Goal: Communication & Community: Answer question/provide support

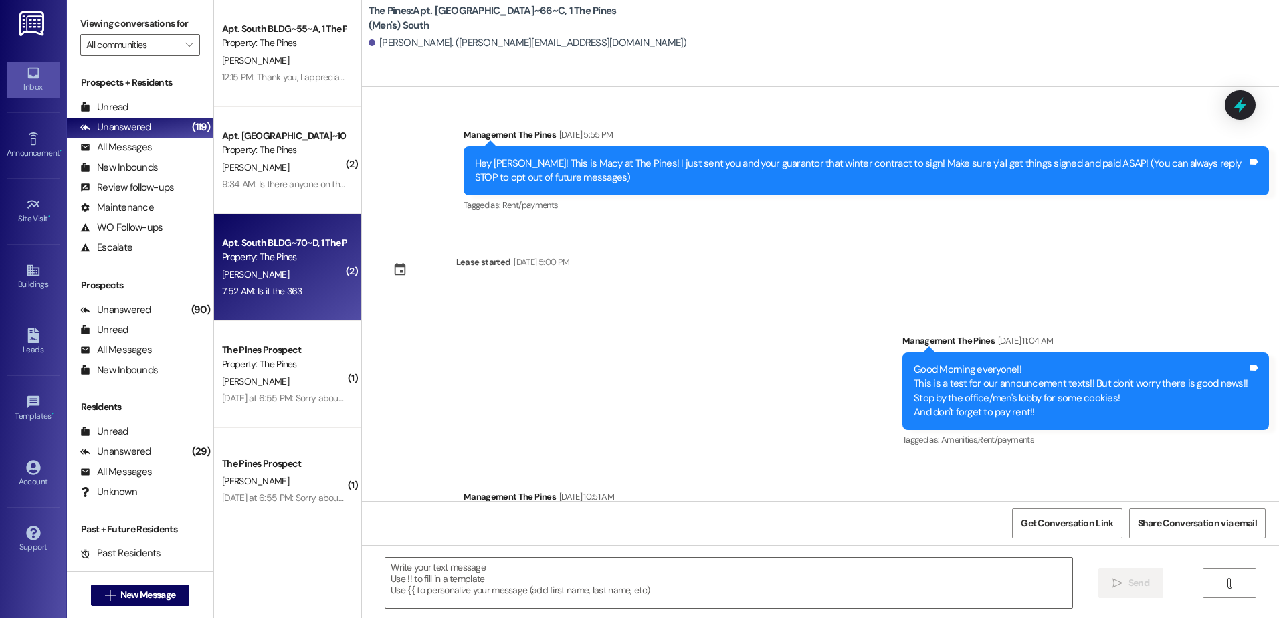
scroll to position [21088, 0]
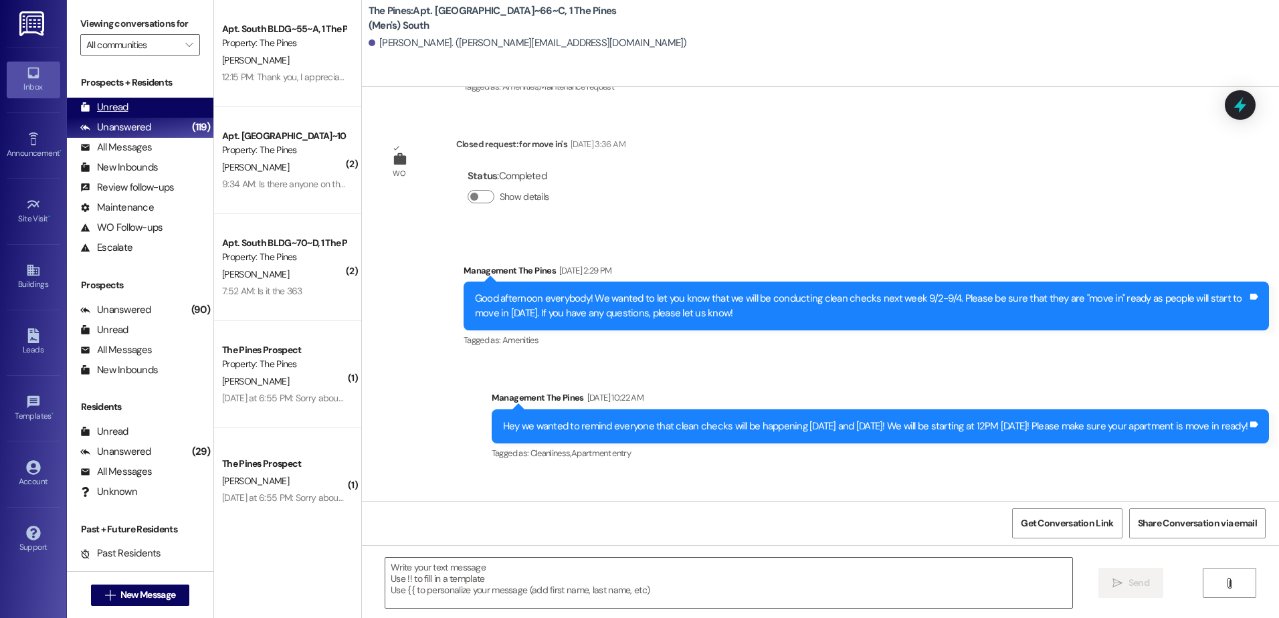
click at [127, 103] on div "Unread" at bounding box center [104, 107] width 48 height 14
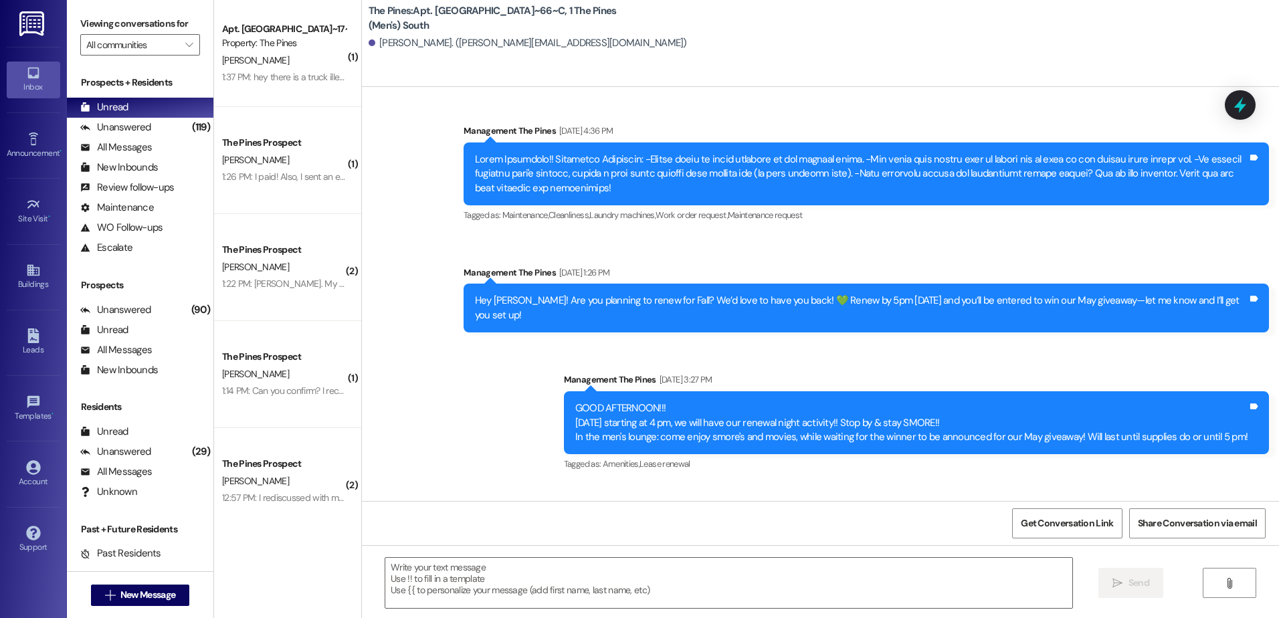
scroll to position [21215, 0]
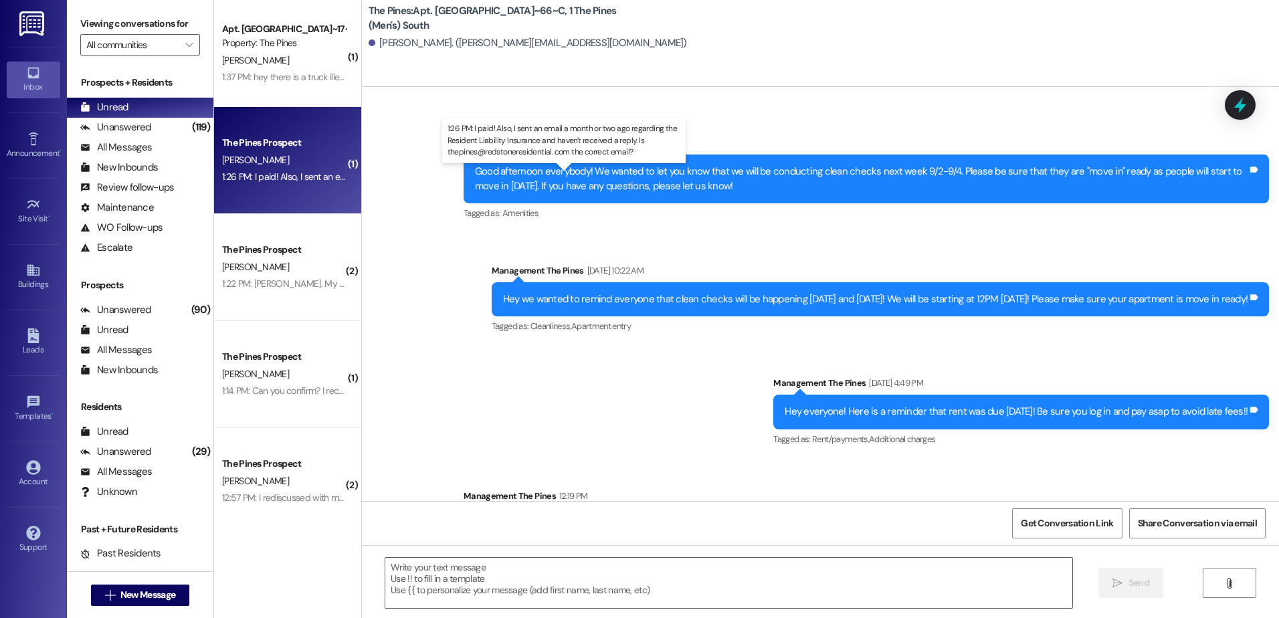
click at [272, 177] on div "1:26 PM: I paid! Also, I sent an email a month or two ago regarding the Residen…" at bounding box center [575, 177] width 706 height 12
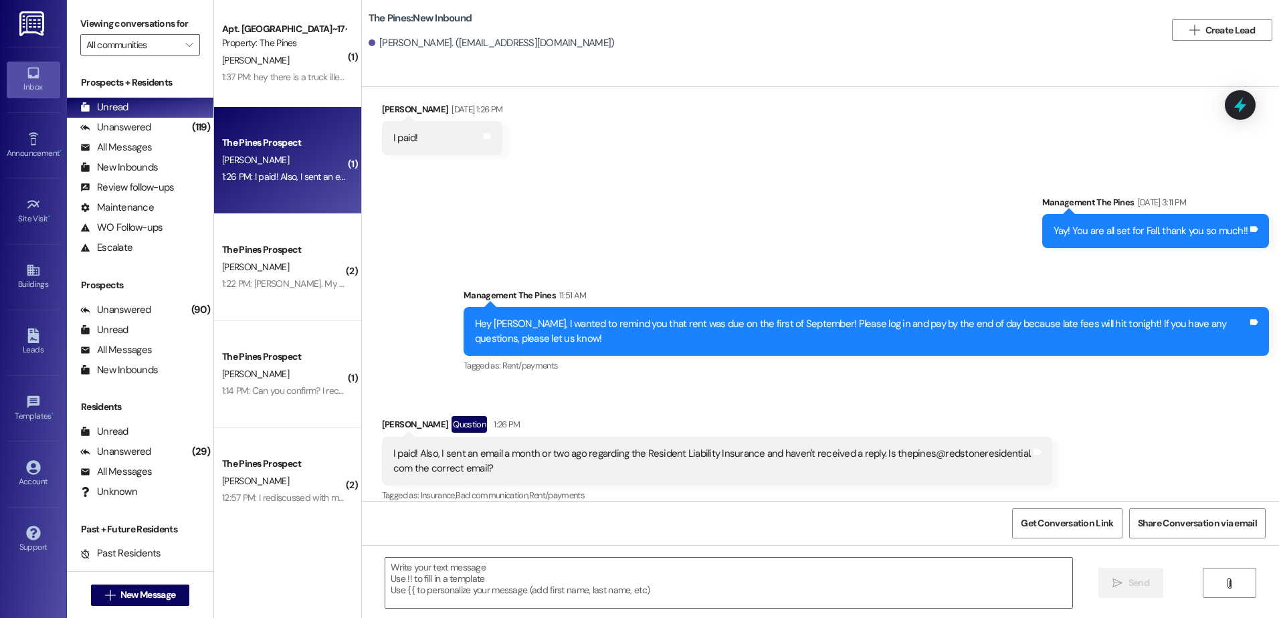
scroll to position [1189, 0]
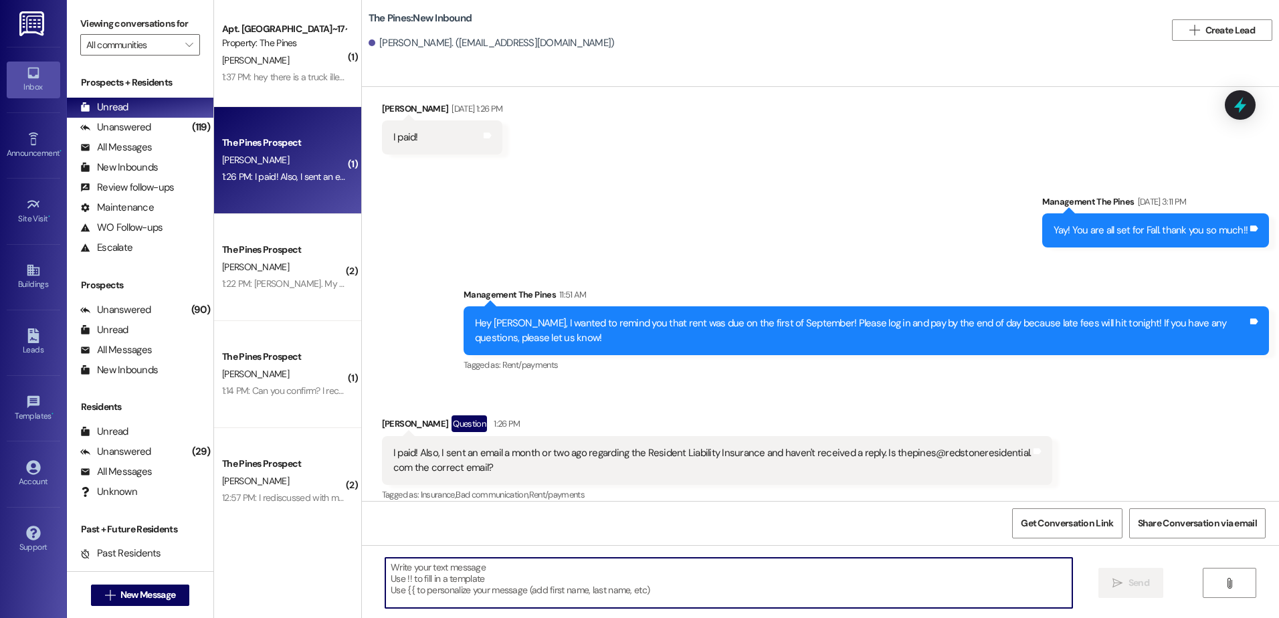
click at [482, 581] on textarea at bounding box center [728, 583] width 686 height 50
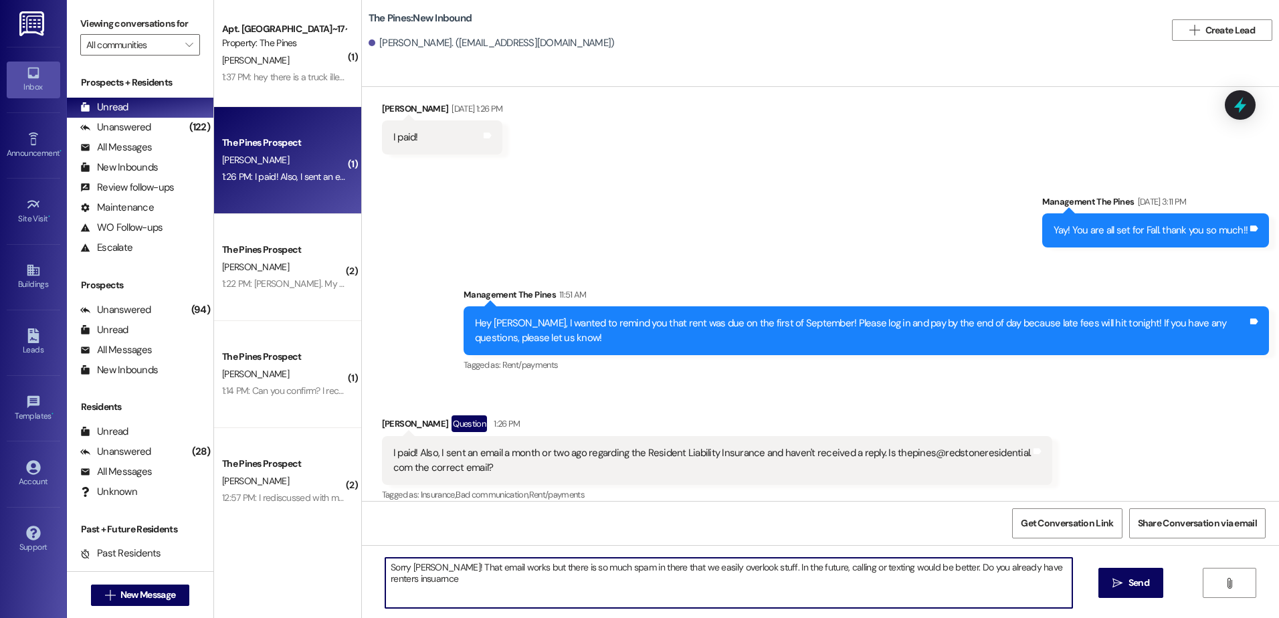
drag, startPoint x: 482, startPoint y: 581, endPoint x: 481, endPoint y: 589, distance: 8.8
drag, startPoint x: 481, startPoint y: 589, endPoint x: 409, endPoint y: 580, distance: 72.2
type textarea "Sorry [PERSON_NAME]! That email works but there is so much spam in there that w…"
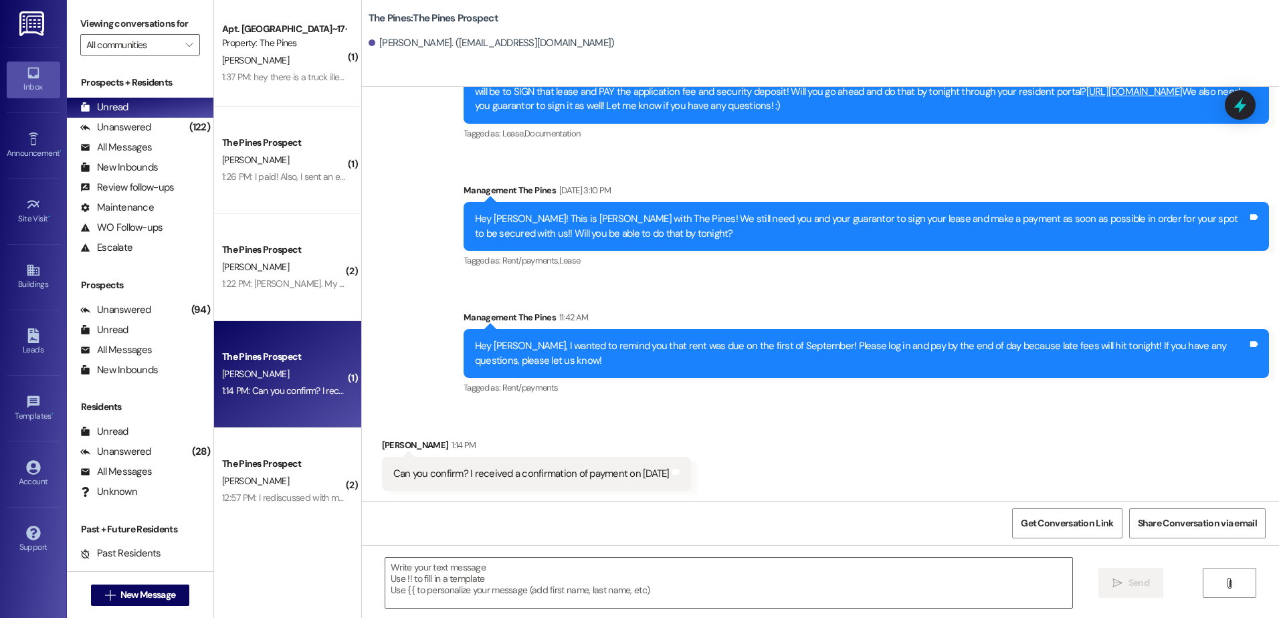
scroll to position [228, 0]
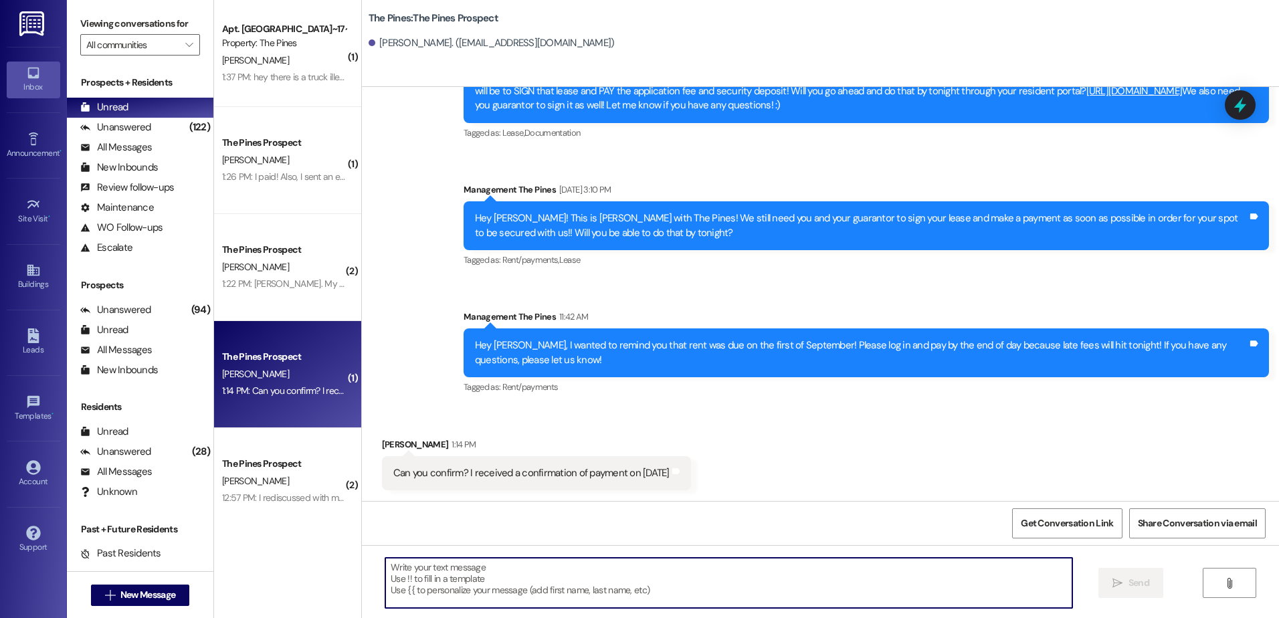
click at [440, 562] on textarea at bounding box center [728, 583] width 686 height 50
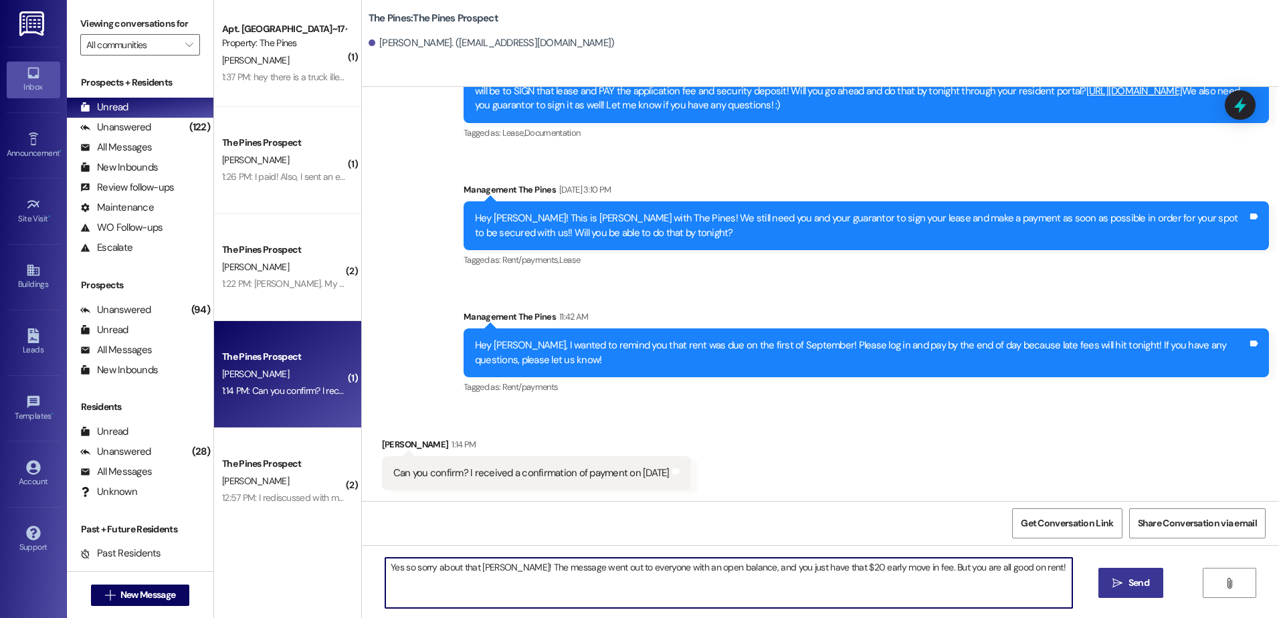
type textarea "Yes so sorry about that [PERSON_NAME]! The message went out to everyone with an…"
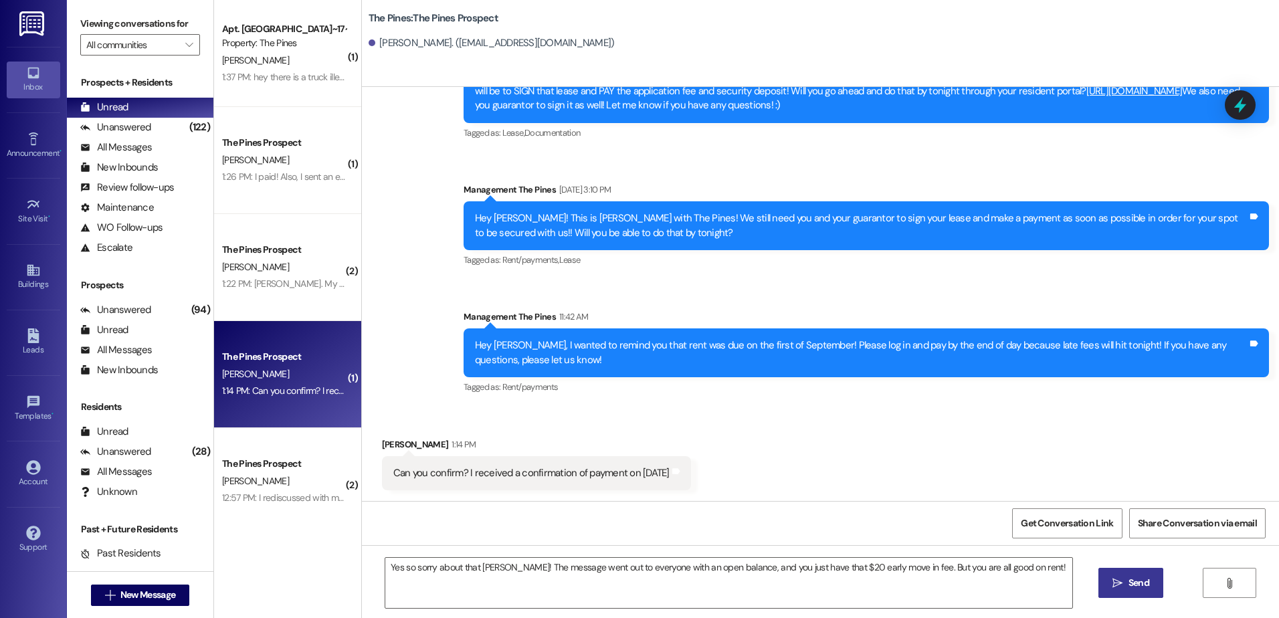
click at [1123, 587] on span " Send" at bounding box center [1131, 583] width 42 height 14
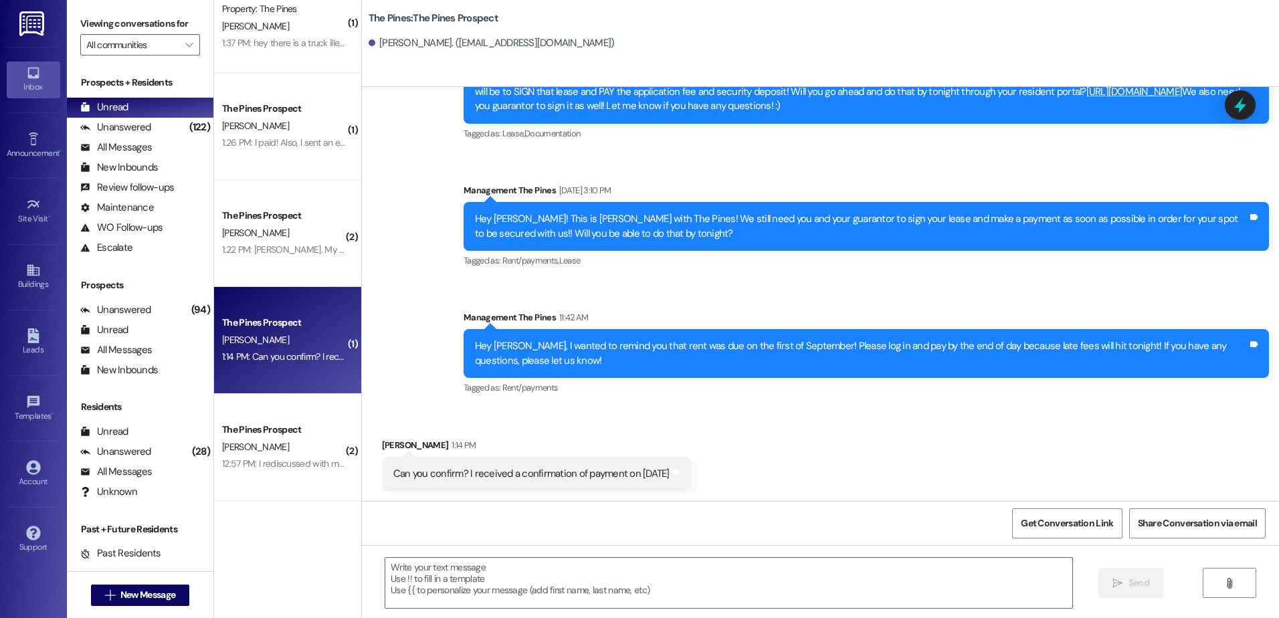
scroll to position [67, 0]
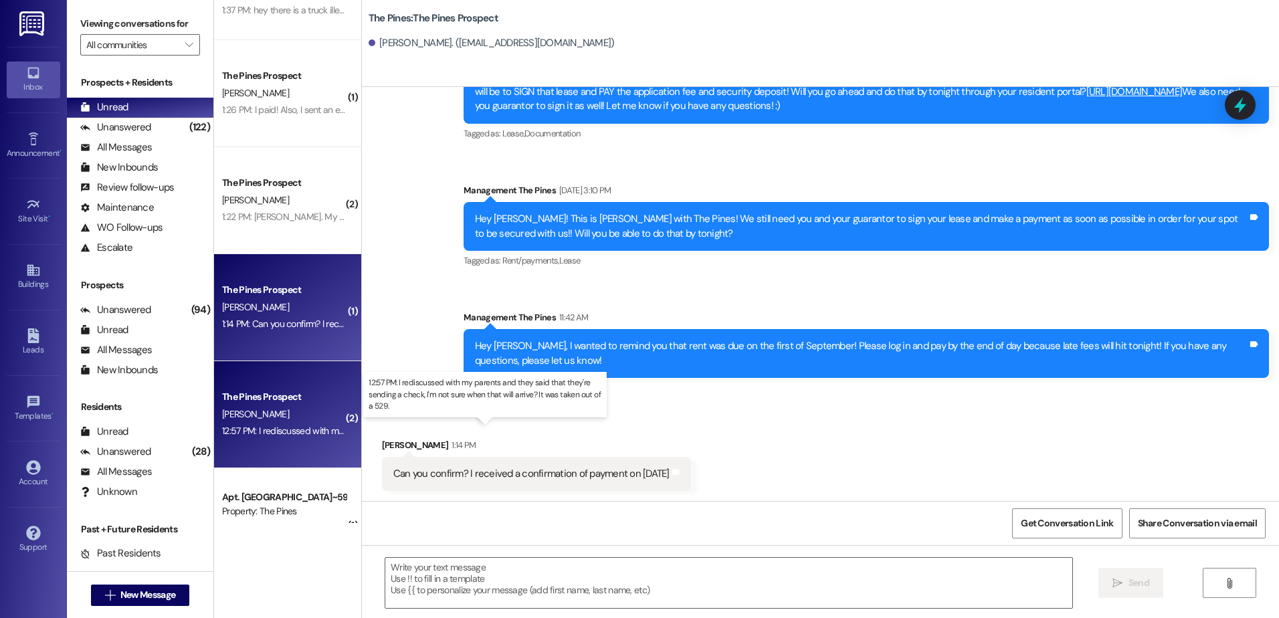
click at [253, 433] on div "12:57 PM: I rediscussed with my parents and they said that they're sending a ch…" at bounding box center [498, 431] width 552 height 12
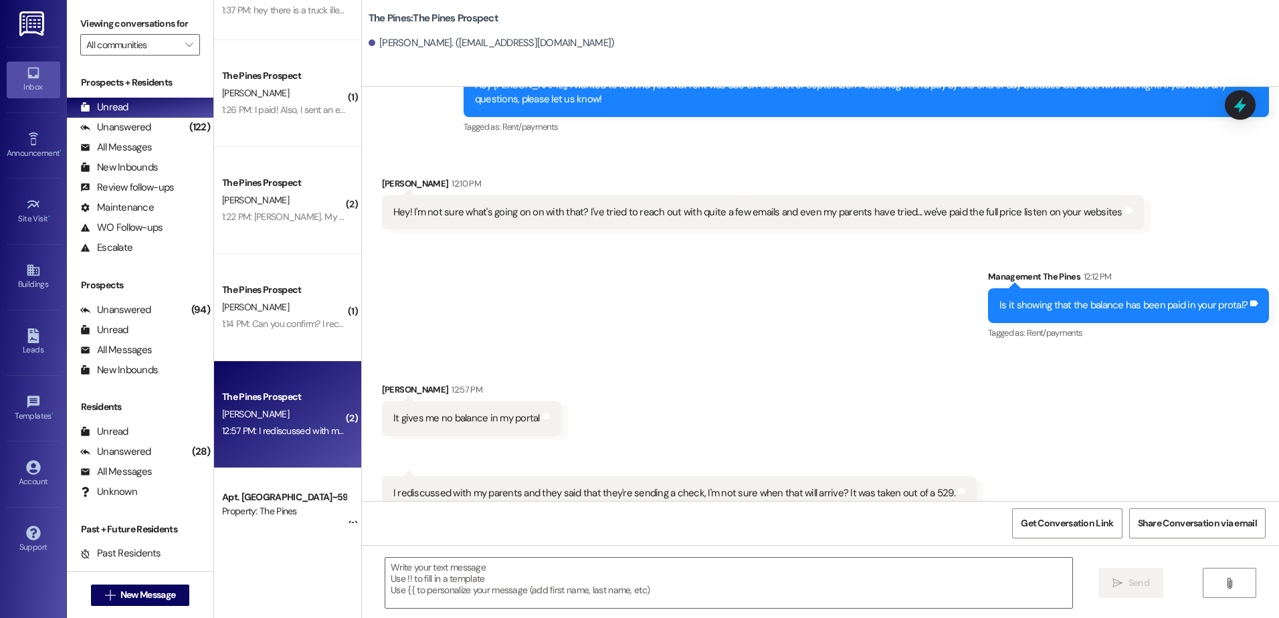
scroll to position [333, 0]
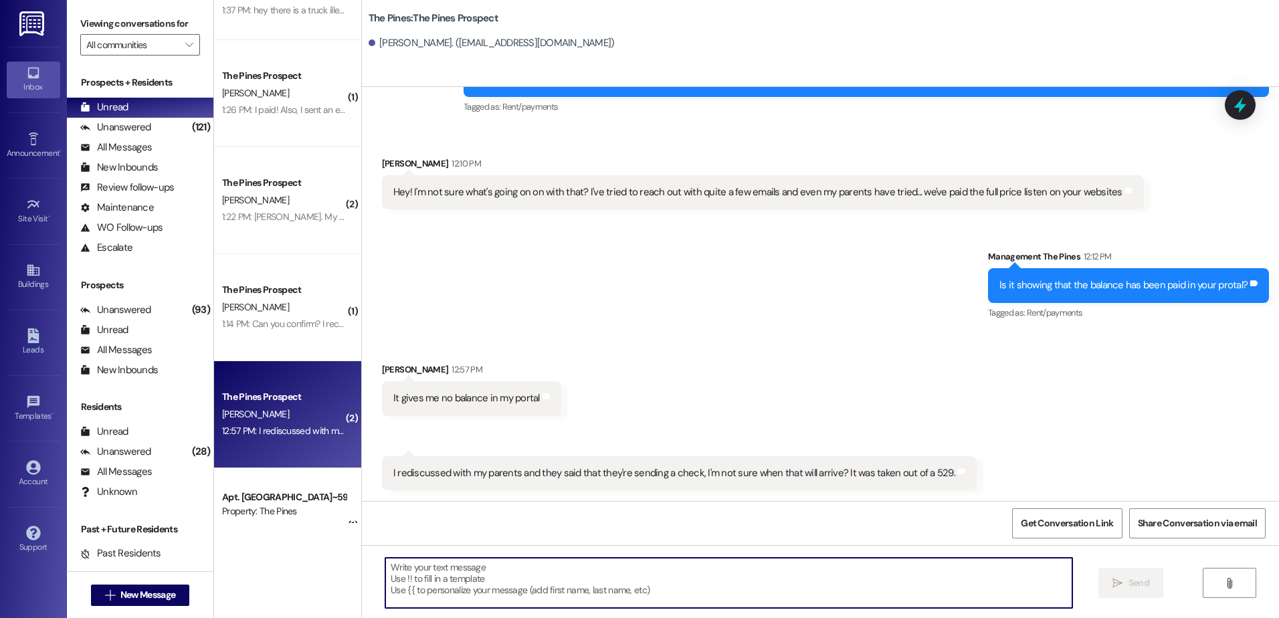
click at [458, 586] on textarea at bounding box center [728, 583] width 686 height 50
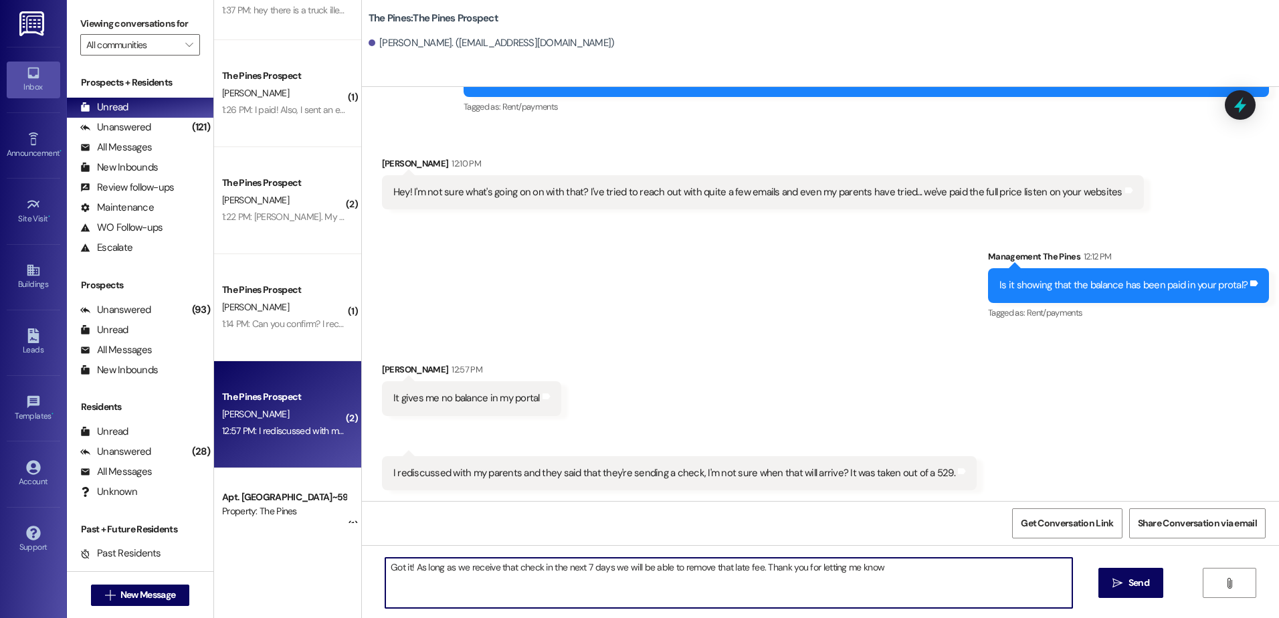
type textarea "Got it! As long as we receive that check in the next 7 days we will be able to …"
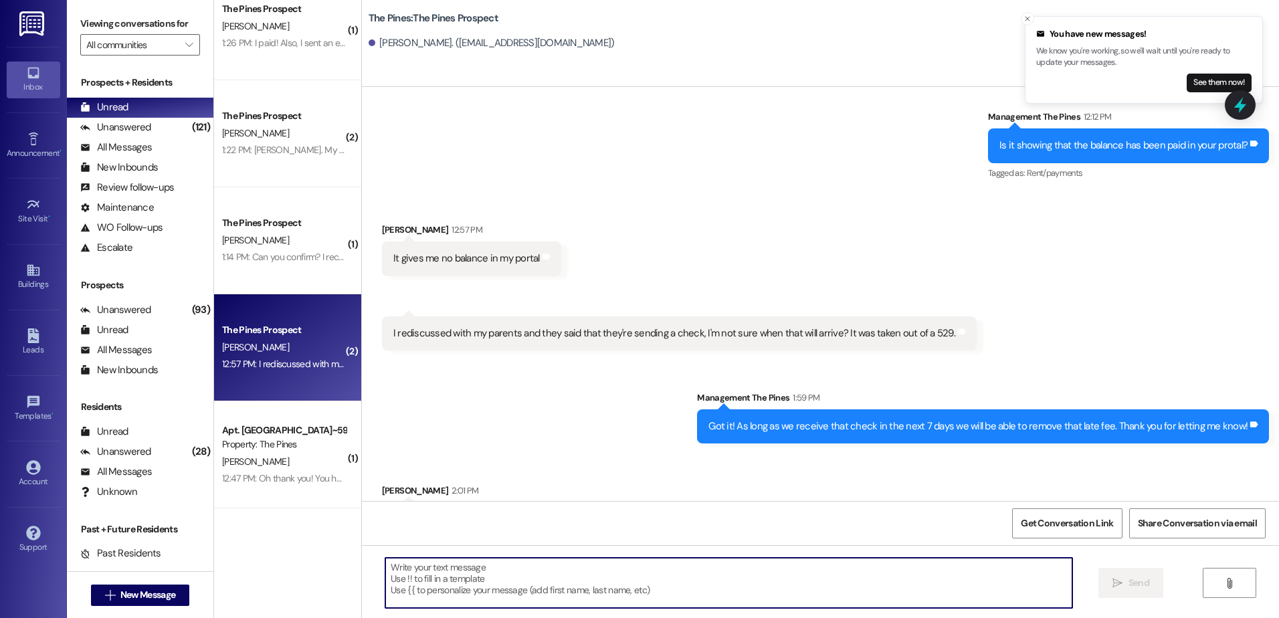
scroll to position [519, 0]
